Goal: Information Seeking & Learning: Learn about a topic

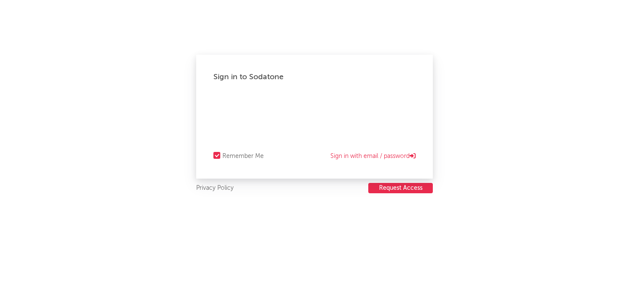
select select "other"
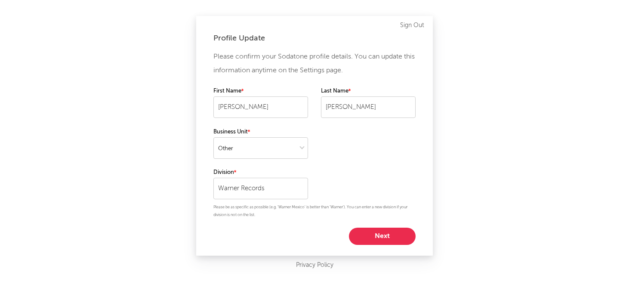
click at [385, 229] on button "Next" at bounding box center [382, 236] width 67 height 17
select select "assistant_coordinator"
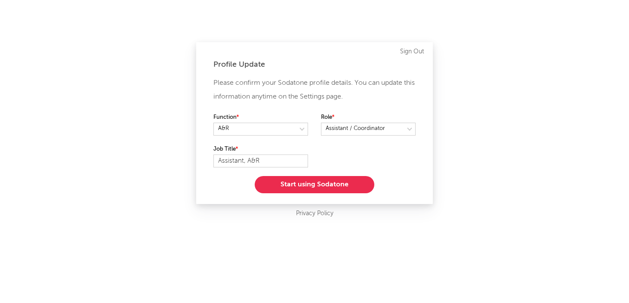
click at [316, 187] on button "Start using Sodatone" at bounding box center [315, 184] width 120 height 17
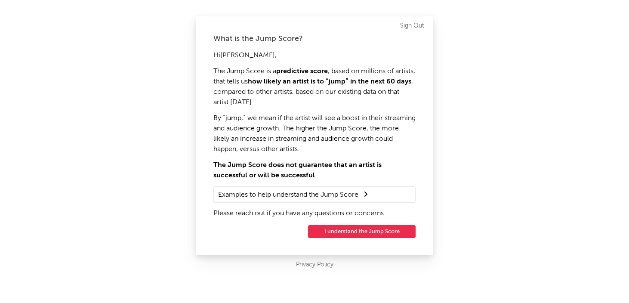
click at [356, 230] on button "I understand the Jump Score" at bounding box center [362, 231] width 108 height 13
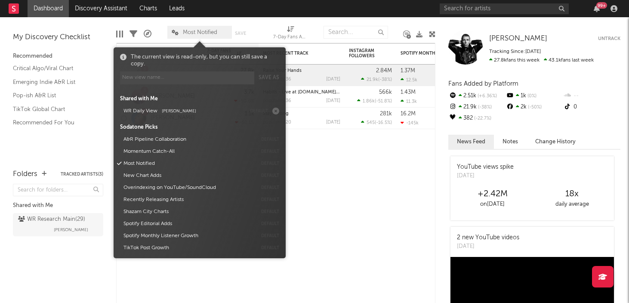
click at [200, 31] on span "Most Notified" at bounding box center [200, 33] width 34 height 6
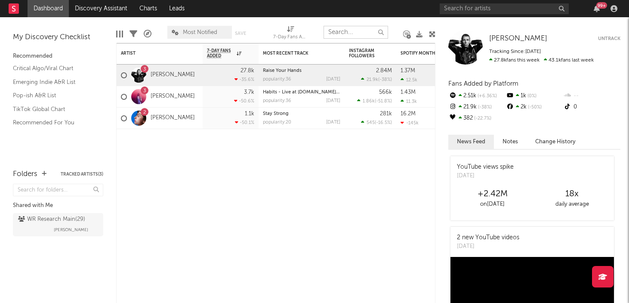
click at [342, 32] on input "text" at bounding box center [355, 32] width 65 height 13
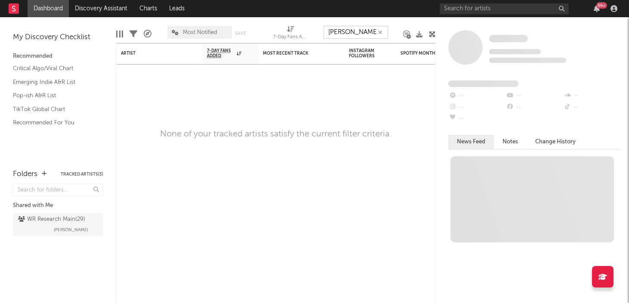
type input "[PERSON_NAME]"
click at [410, 106] on div "Artist Notifications 7-Day Fans Added WoW % Change Most Recent Track Popularity…" at bounding box center [275, 173] width 319 height 260
click at [484, 11] on input "text" at bounding box center [504, 8] width 129 height 11
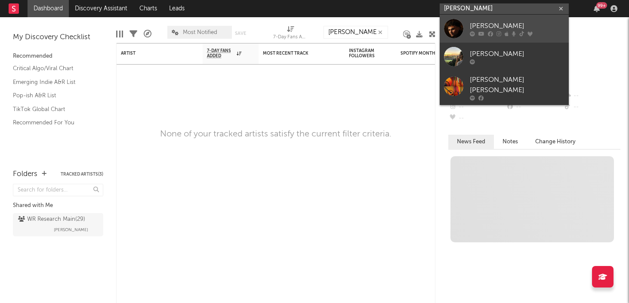
type input "[PERSON_NAME]"
click at [485, 24] on div "[PERSON_NAME]" at bounding box center [517, 26] width 95 height 10
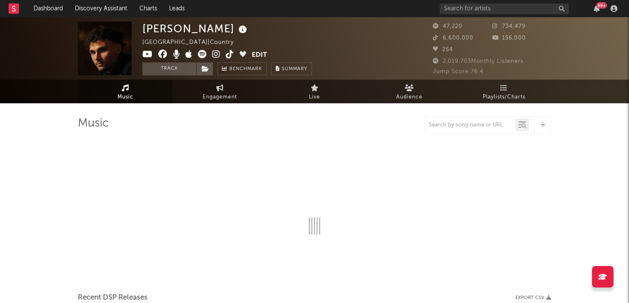
select select "6m"
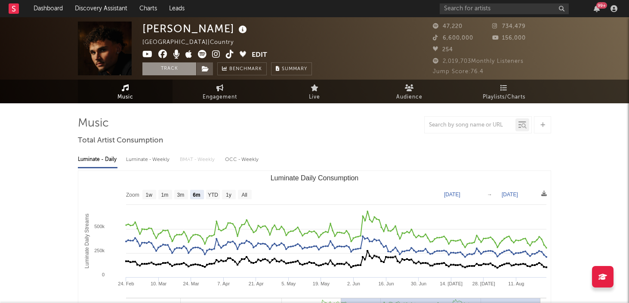
click at [177, 70] on button "Track" at bounding box center [169, 68] width 54 height 13
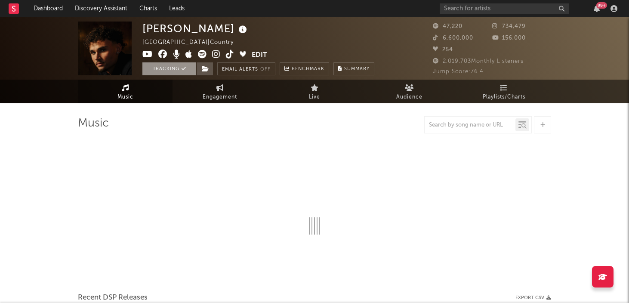
select select "6m"
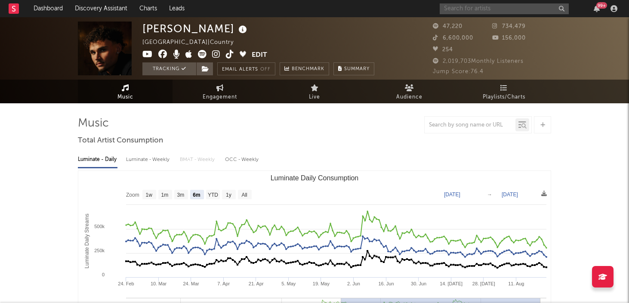
click at [464, 6] on input "text" at bounding box center [504, 8] width 129 height 11
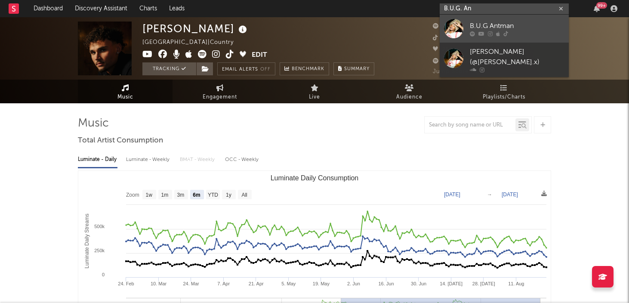
type input "B.U.G. An"
click at [503, 26] on div "B.U.G Antman" at bounding box center [517, 26] width 95 height 10
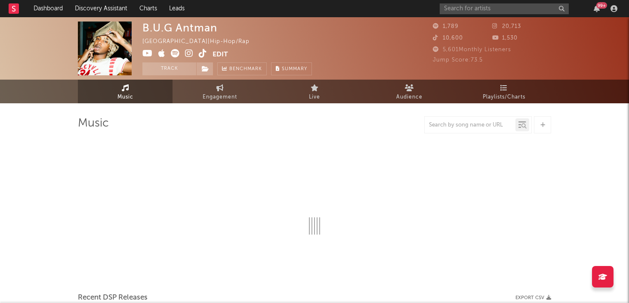
select select "1w"
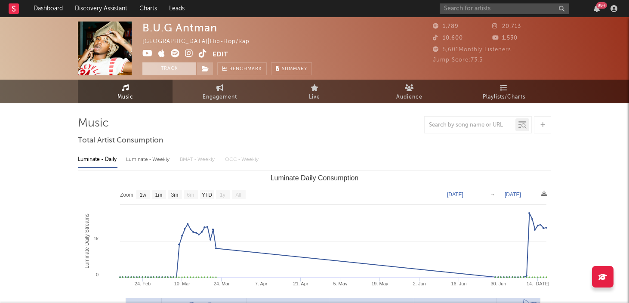
click at [171, 71] on button "Track" at bounding box center [169, 68] width 54 height 13
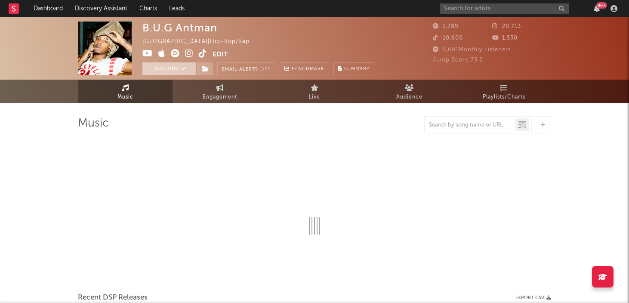
select select "1w"
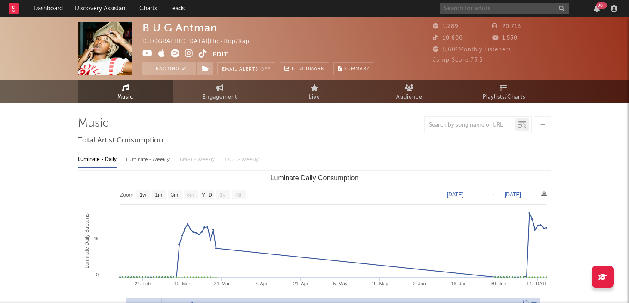
click at [478, 12] on input "text" at bounding box center [504, 8] width 129 height 11
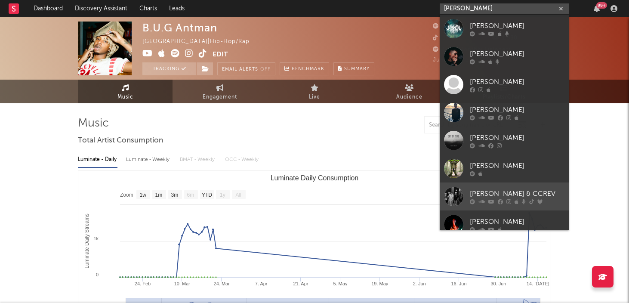
type input "[PERSON_NAME]"
click at [491, 192] on div "[PERSON_NAME] & CCREV" at bounding box center [517, 193] width 95 height 10
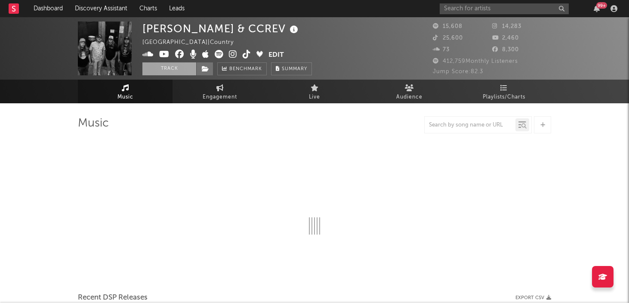
click at [168, 68] on button "Track" at bounding box center [169, 68] width 54 height 13
select select "6m"
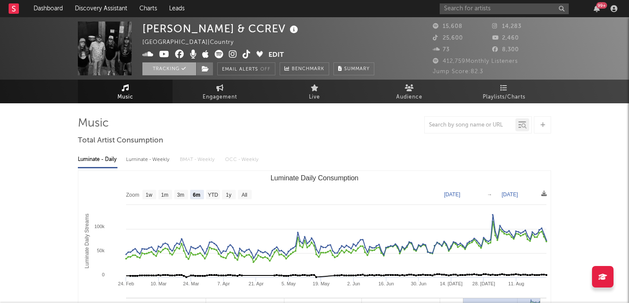
select select "6m"
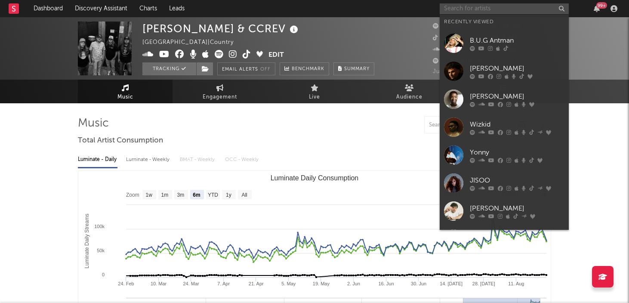
click at [511, 7] on input "text" at bounding box center [504, 8] width 129 height 11
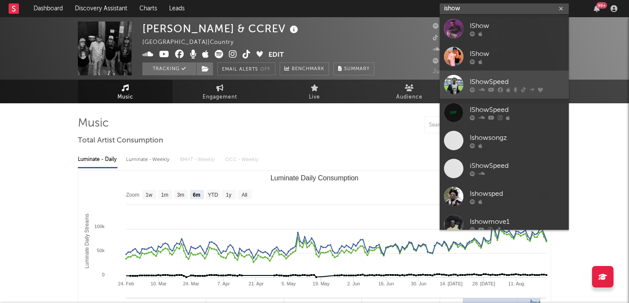
type input "ishow"
click at [492, 80] on div "IShowSpeed" at bounding box center [517, 82] width 95 height 10
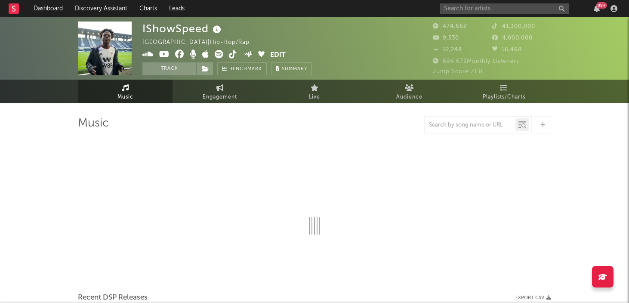
select select "6m"
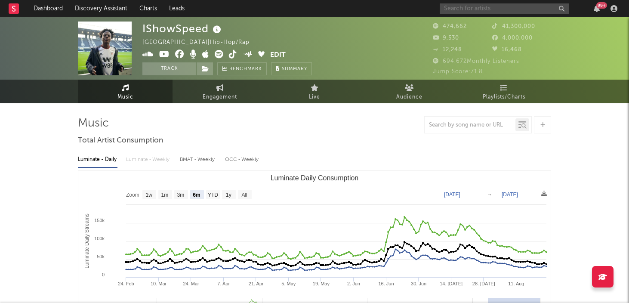
click at [456, 7] on input "text" at bounding box center [504, 8] width 129 height 11
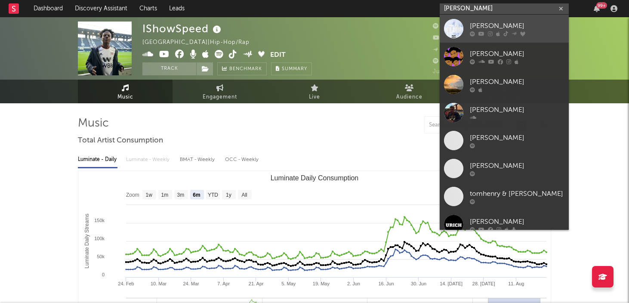
type input "[PERSON_NAME]"
click at [494, 25] on div "[PERSON_NAME]" at bounding box center [517, 26] width 95 height 10
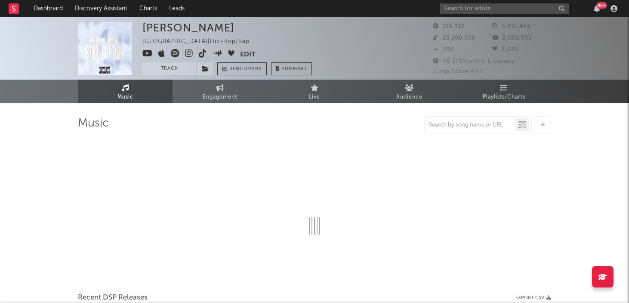
select select "6m"
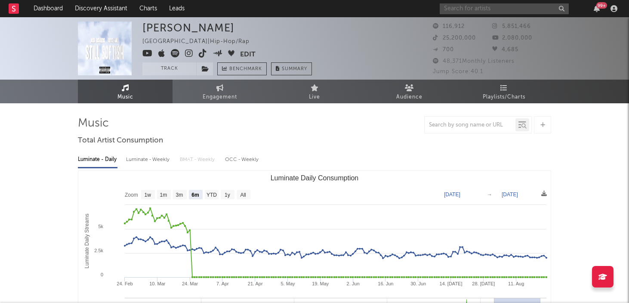
click at [490, 9] on input "text" at bounding box center [504, 8] width 129 height 11
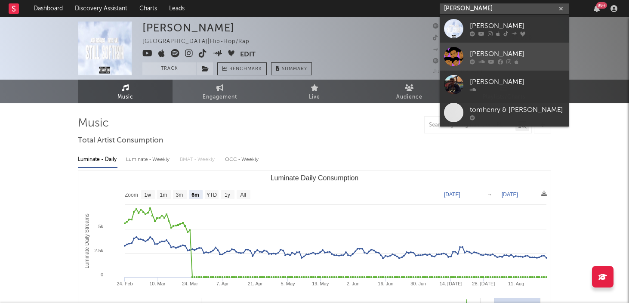
type input "[PERSON_NAME]"
click at [474, 53] on div "[PERSON_NAME]" at bounding box center [517, 54] width 95 height 10
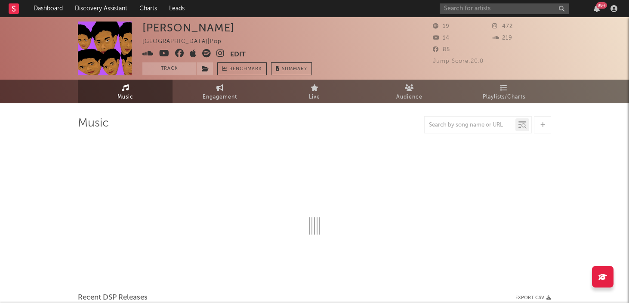
select select "1w"
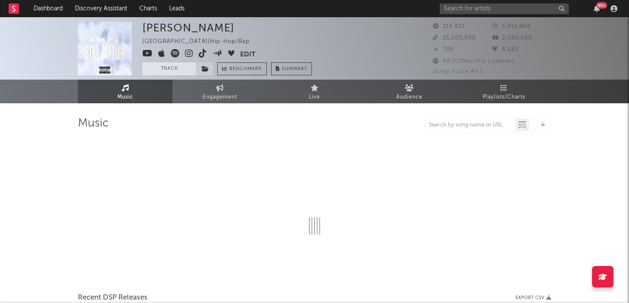
select select "6m"
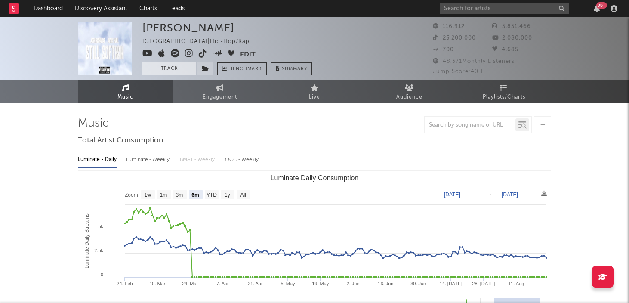
click at [167, 66] on button "Track" at bounding box center [169, 68] width 54 height 13
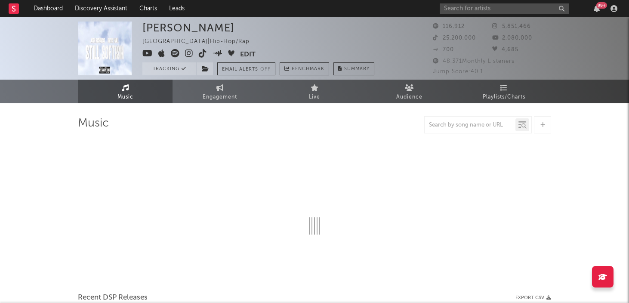
select select "6m"
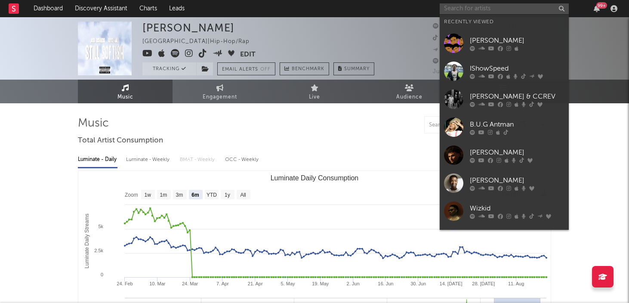
click at [488, 12] on input "text" at bounding box center [504, 8] width 129 height 11
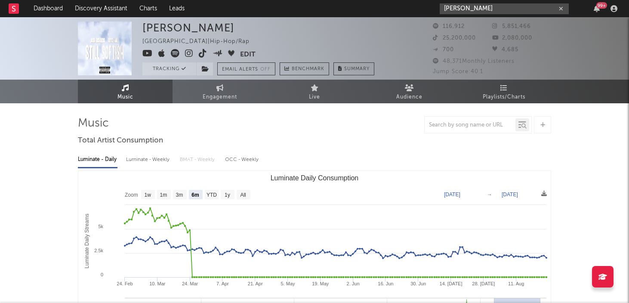
click at [489, 9] on input "[PERSON_NAME]" at bounding box center [504, 8] width 129 height 11
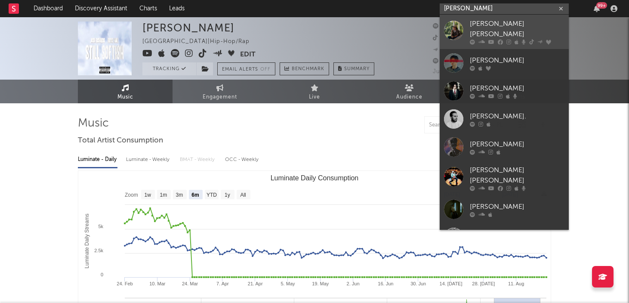
type input "[PERSON_NAME]"
click at [491, 26] on div "[PERSON_NAME] [PERSON_NAME]" at bounding box center [517, 29] width 95 height 21
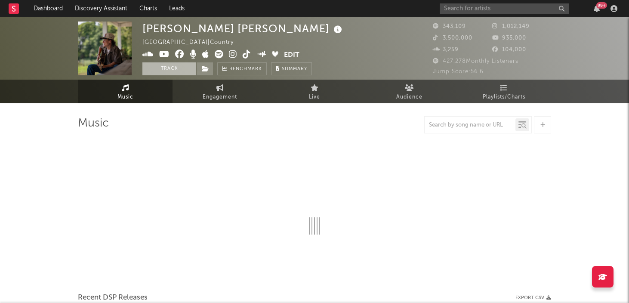
click at [169, 71] on button "Track" at bounding box center [169, 68] width 54 height 13
select select "6m"
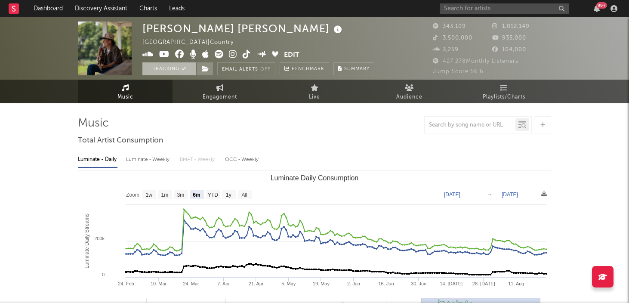
select select "6m"
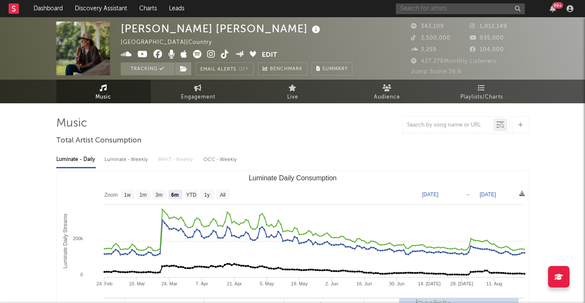
click at [442, 9] on input "text" at bounding box center [460, 8] width 129 height 11
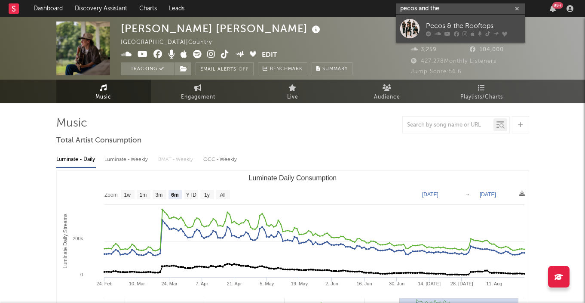
type input "pecos and the"
click at [446, 24] on div "Pecos & the Rooftops" at bounding box center [473, 26] width 95 height 10
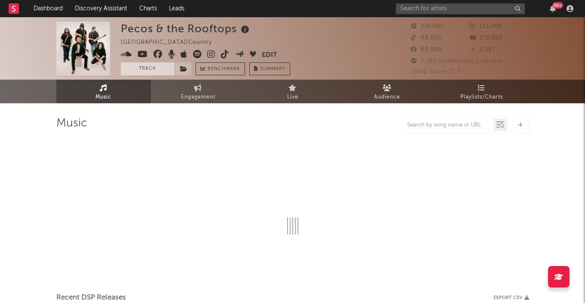
click at [150, 67] on button "Track" at bounding box center [148, 68] width 54 height 13
select select "6m"
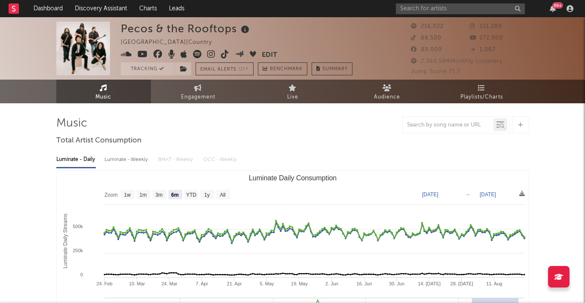
select select "6m"
click at [422, 9] on input "text" at bounding box center [460, 8] width 129 height 11
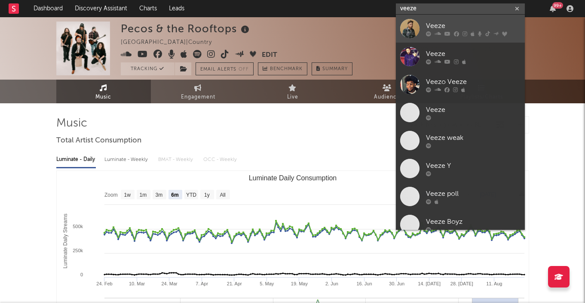
type input "veeze"
click at [432, 24] on div "Veeze" at bounding box center [473, 26] width 95 height 10
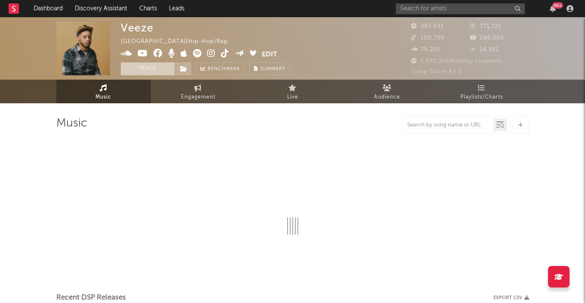
select select "6m"
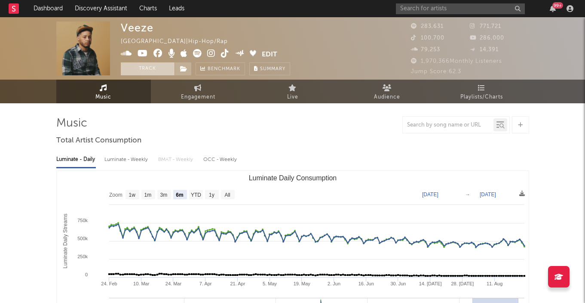
click at [146, 71] on button "Track" at bounding box center [148, 68] width 54 height 13
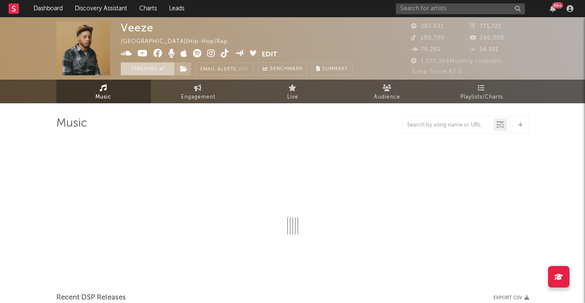
select select "6m"
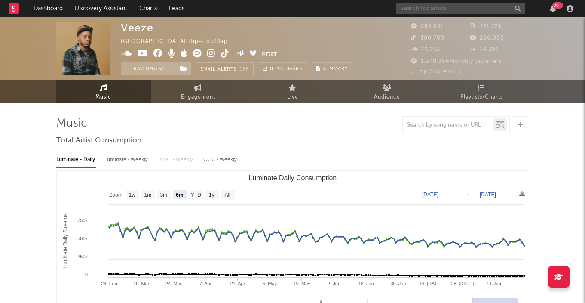
click at [464, 10] on input "text" at bounding box center [460, 8] width 129 height 11
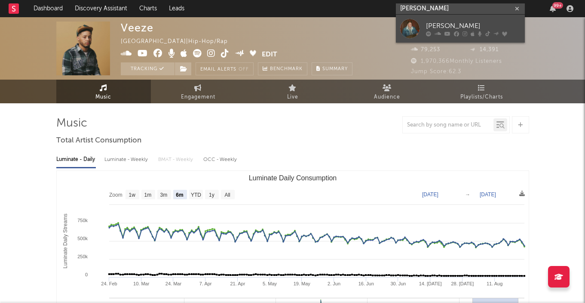
type input "[PERSON_NAME]"
click at [459, 22] on div "[PERSON_NAME]" at bounding box center [473, 26] width 95 height 10
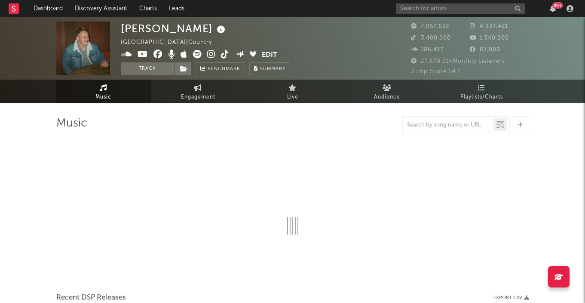
select select "6m"
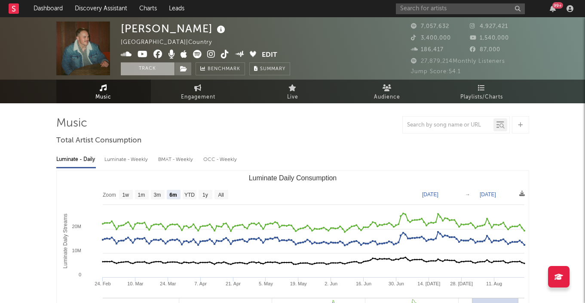
click at [153, 71] on button "Track" at bounding box center [148, 68] width 54 height 13
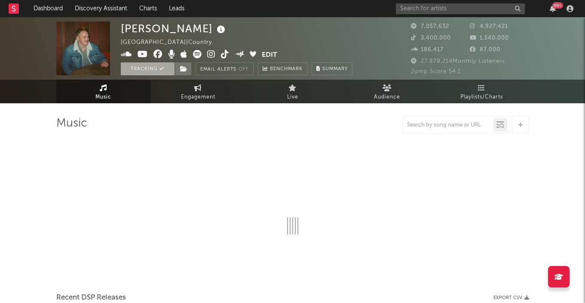
select select "6m"
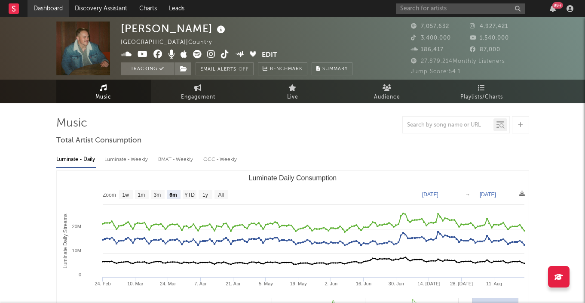
click at [42, 8] on link "Dashboard" at bounding box center [48, 8] width 41 height 17
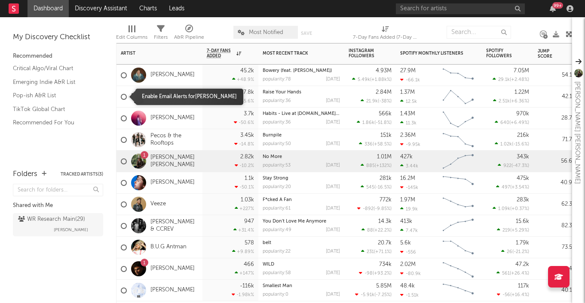
click at [123, 96] on div at bounding box center [124, 97] width 6 height 6
click at [121, 96] on input "checkbox" at bounding box center [121, 97] width 0 height 8
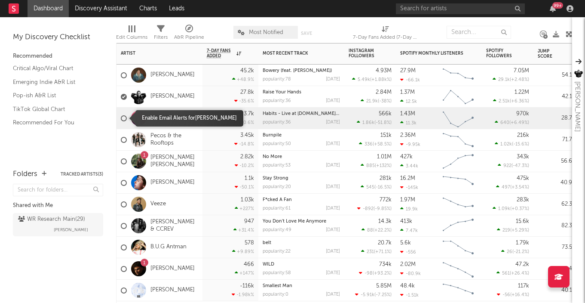
click at [123, 119] on div at bounding box center [124, 118] width 6 height 6
click at [121, 119] on input "checkbox" at bounding box center [121, 118] width 0 height 8
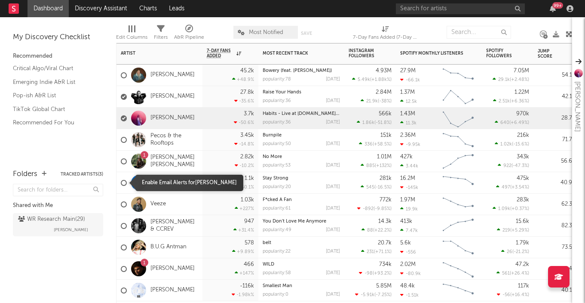
click at [124, 183] on div at bounding box center [124, 183] width 6 height 6
click at [121, 183] on input "checkbox" at bounding box center [121, 183] width 0 height 8
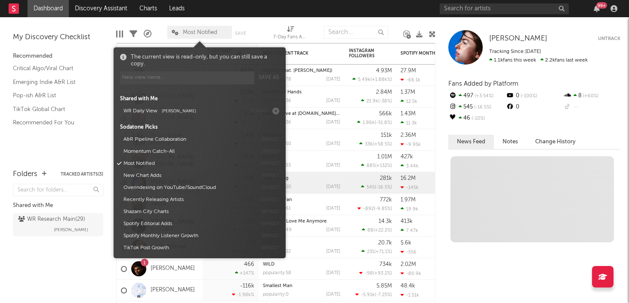
click at [175, 35] on span "Most Notified" at bounding box center [199, 32] width 65 height 13
click at [160, 25] on div at bounding box center [159, 33] width 3 height 22
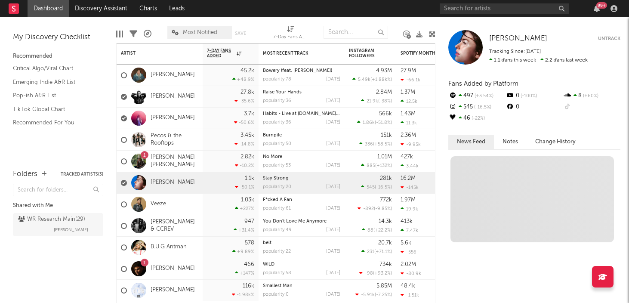
click at [76, 275] on div "Folders Tracked Artists ( 3 ) Shared with Me WR Research Main ( 29 ) [PERSON_NA…" at bounding box center [58, 231] width 116 height 143
click at [431, 35] on icon at bounding box center [432, 34] width 6 height 6
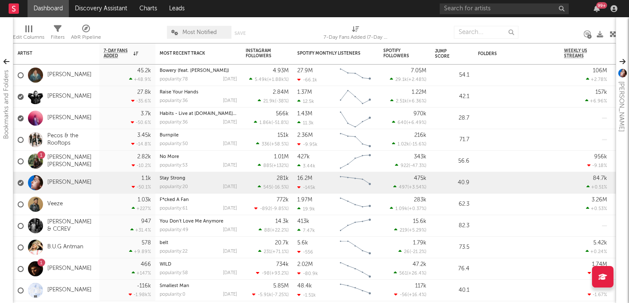
click at [547, 28] on div at bounding box center [551, 33] width 53 height 22
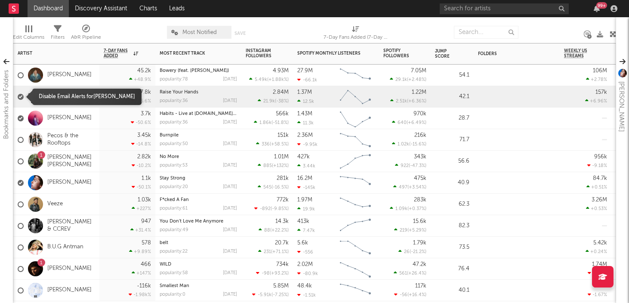
click at [20, 94] on div at bounding box center [21, 97] width 6 height 6
click at [18, 94] on input "checkbox" at bounding box center [18, 97] width 0 height 8
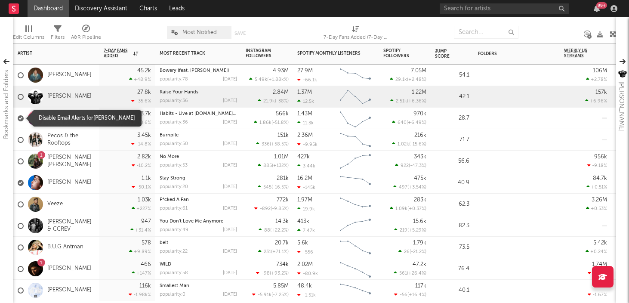
click at [19, 118] on div at bounding box center [21, 118] width 6 height 6
click at [18, 118] on input "checkbox" at bounding box center [18, 118] width 0 height 8
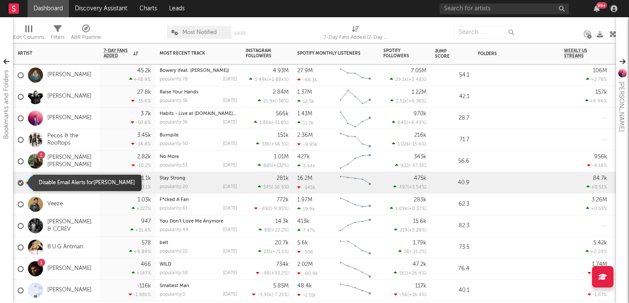
click at [19, 184] on div at bounding box center [21, 183] width 6 height 6
click at [18, 184] on input "checkbox" at bounding box center [18, 183] width 0 height 8
click at [22, 182] on div at bounding box center [21, 183] width 6 height 6
click at [18, 182] on input "checkbox" at bounding box center [18, 183] width 0 height 8
click at [22, 182] on div at bounding box center [21, 183] width 6 height 6
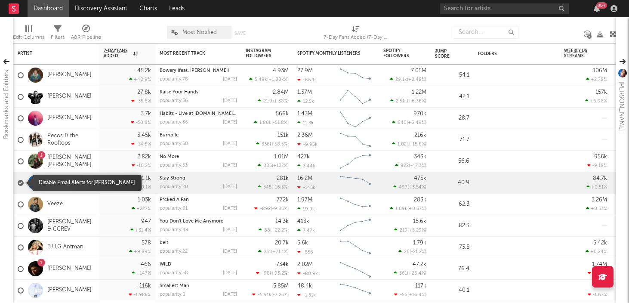
click at [18, 182] on input "checkbox" at bounding box center [18, 183] width 0 height 8
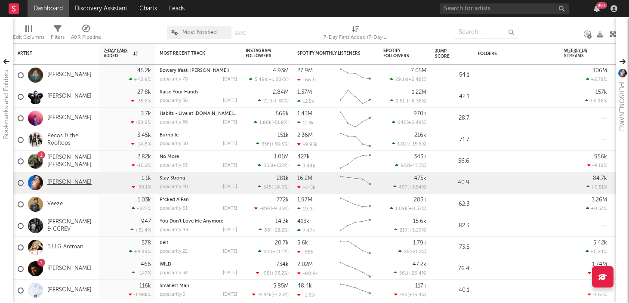
click at [57, 182] on link "[PERSON_NAME]" at bounding box center [69, 182] width 44 height 7
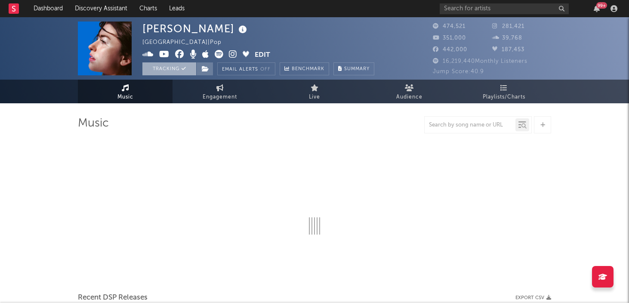
click at [164, 66] on button "Tracking" at bounding box center [169, 68] width 54 height 13
select select "6m"
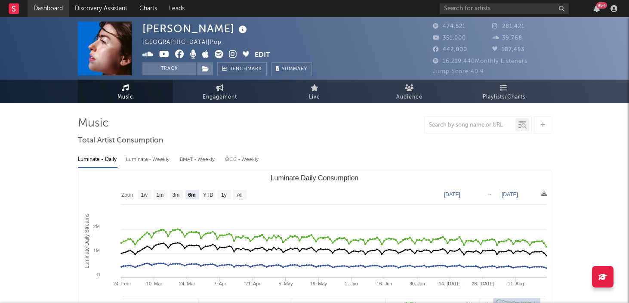
select select "6m"
click at [52, 14] on link "Dashboard" at bounding box center [48, 8] width 41 height 17
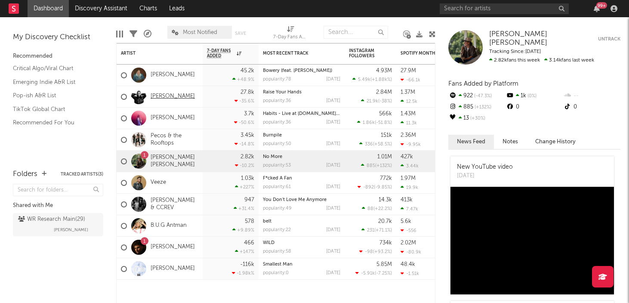
click at [159, 95] on link "[PERSON_NAME]" at bounding box center [173, 96] width 44 height 7
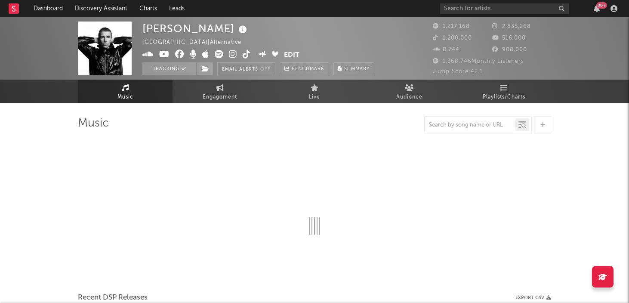
select select "6m"
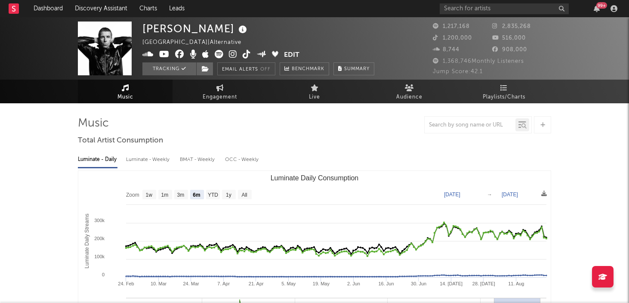
select select "6m"
click at [158, 67] on button "Tracking" at bounding box center [169, 68] width 54 height 13
click at [55, 11] on link "Dashboard" at bounding box center [48, 8] width 41 height 17
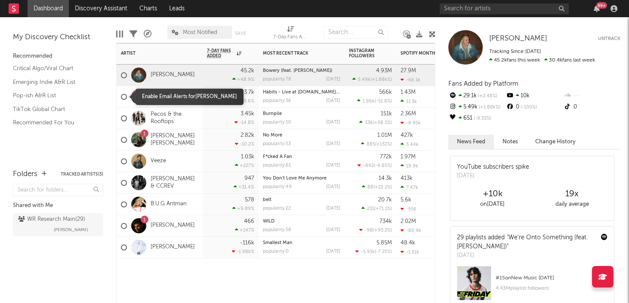
click at [121, 94] on div at bounding box center [124, 97] width 6 height 6
click at [121, 94] on input "checkbox" at bounding box center [121, 97] width 0 height 8
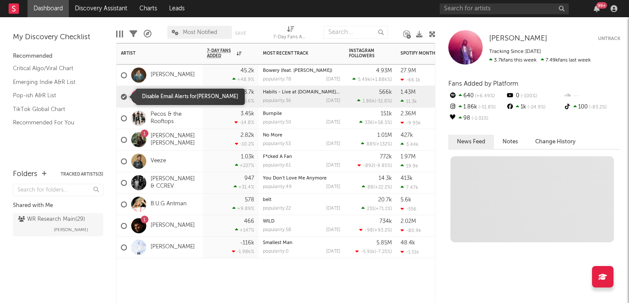
click at [123, 95] on div at bounding box center [124, 97] width 6 height 6
click at [121, 95] on input "checkbox" at bounding box center [121, 97] width 0 height 8
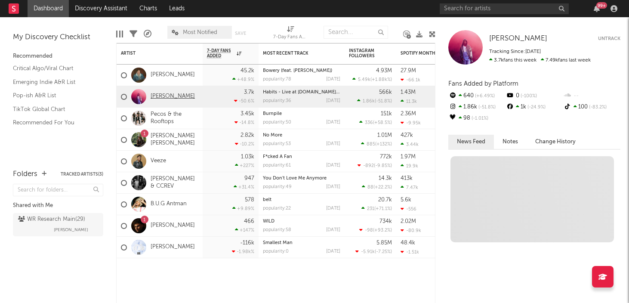
click at [165, 93] on link "[PERSON_NAME]" at bounding box center [173, 96] width 44 height 7
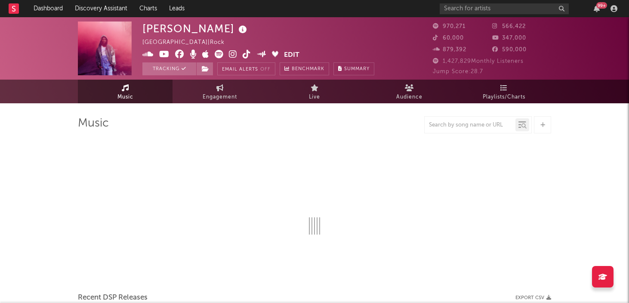
select select "6m"
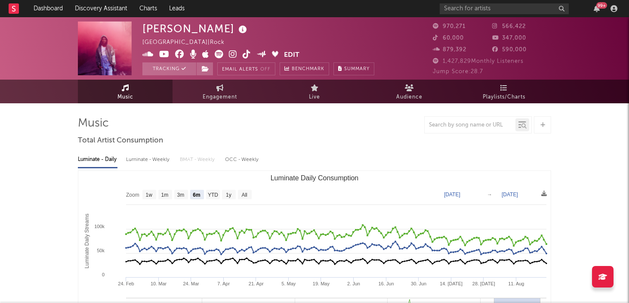
select select "6m"
click at [172, 68] on button "Tracking" at bounding box center [169, 68] width 54 height 13
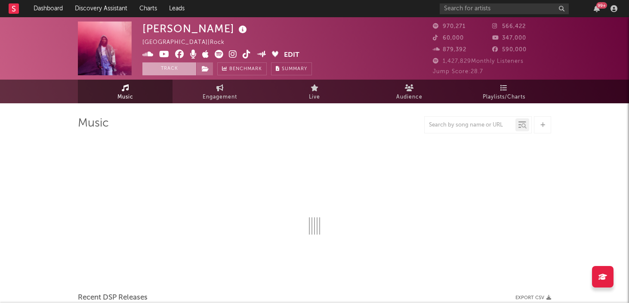
select select "6m"
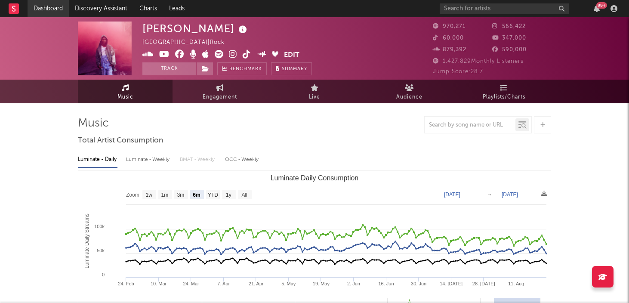
click at [59, 8] on link "Dashboard" at bounding box center [48, 8] width 41 height 17
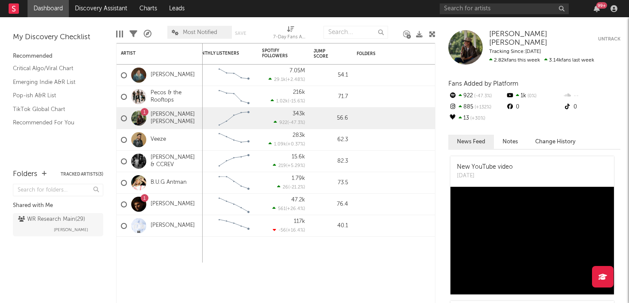
click at [397, 27] on div "Edit Columns Filters A&R Pipeline Most Notified Save Save as 7-Day Fans Added (…" at bounding box center [275, 30] width 319 height 26
click at [431, 35] on icon at bounding box center [432, 34] width 6 height 6
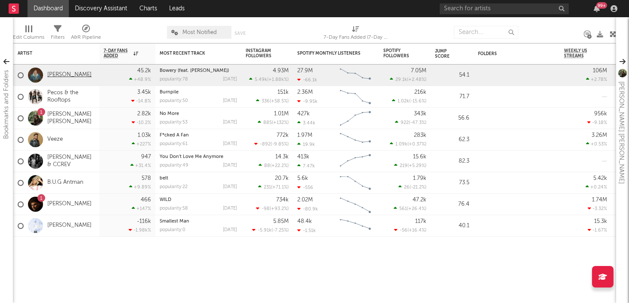
click at [59, 77] on link "[PERSON_NAME]" at bounding box center [69, 74] width 44 height 7
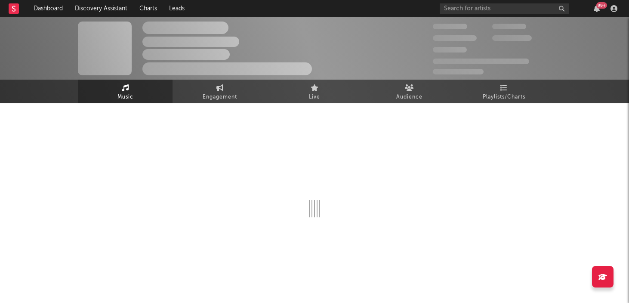
select select "6m"
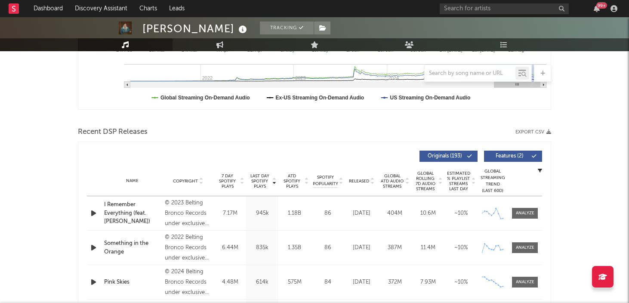
scroll to position [234, 0]
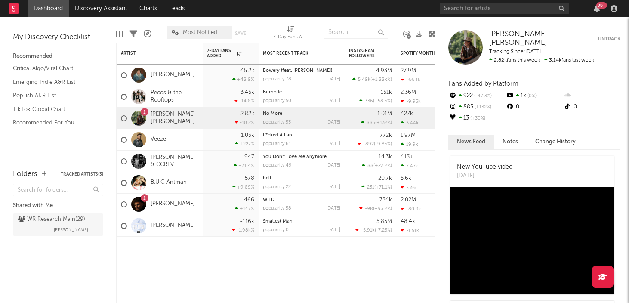
click at [434, 35] on icon at bounding box center [432, 34] width 6 height 6
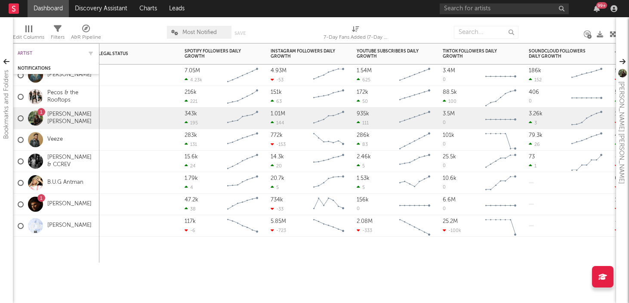
click at [25, 52] on div "Artist" at bounding box center [50, 53] width 65 height 5
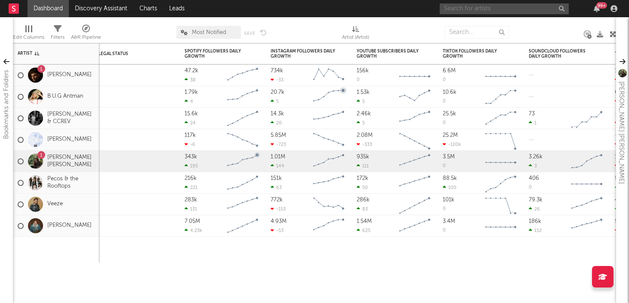
click at [462, 8] on input "text" at bounding box center [504, 8] width 129 height 11
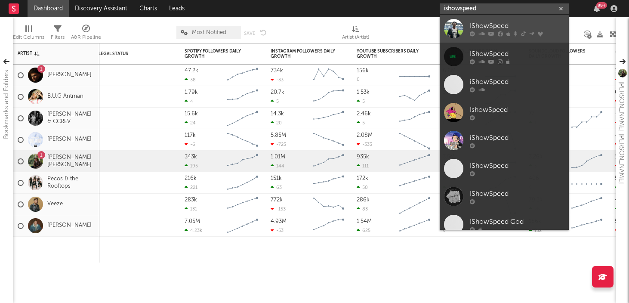
type input "ishowspeed"
click at [474, 22] on div "IShowSpeed" at bounding box center [517, 26] width 95 height 10
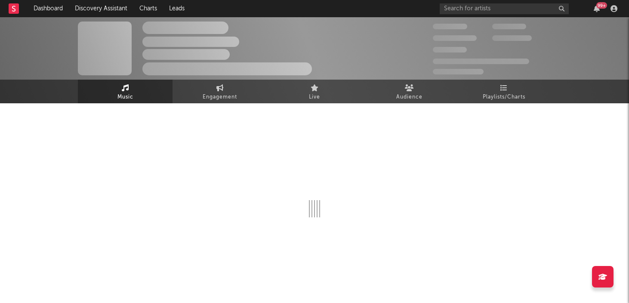
select select "6m"
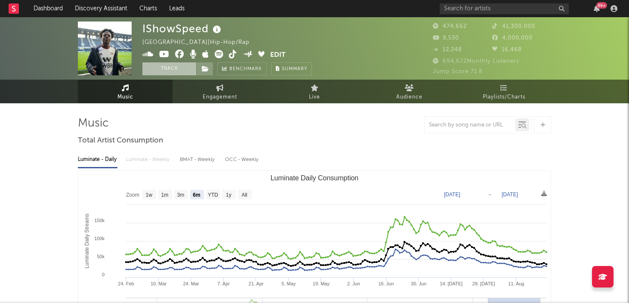
click at [172, 72] on button "Track" at bounding box center [169, 68] width 54 height 13
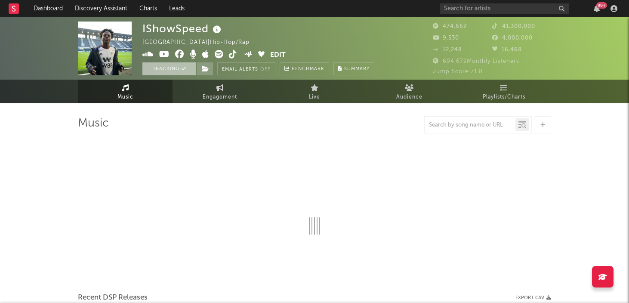
select select "6m"
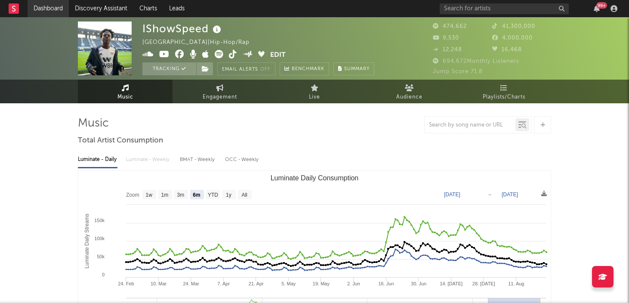
click at [55, 8] on link "Dashboard" at bounding box center [48, 8] width 41 height 17
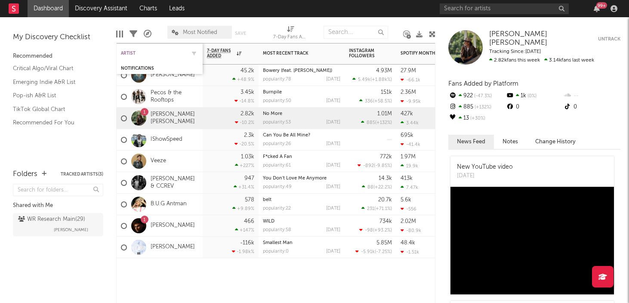
click at [131, 53] on div "Artist" at bounding box center [153, 53] width 65 height 5
